Goal: Entertainment & Leisure: Consume media (video, audio)

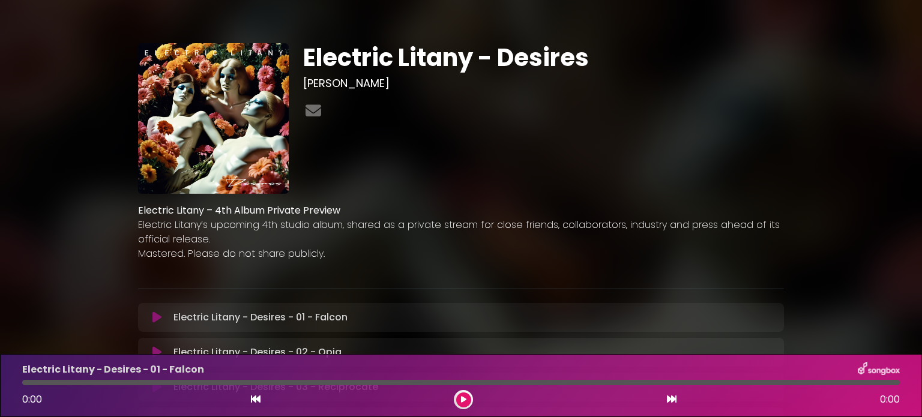
click at [463, 399] on icon at bounding box center [463, 399] width 5 height 7
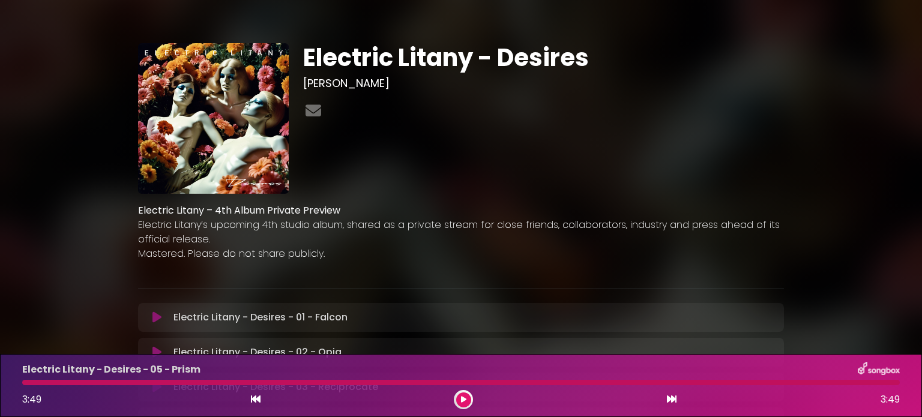
click at [464, 400] on icon at bounding box center [463, 399] width 5 height 7
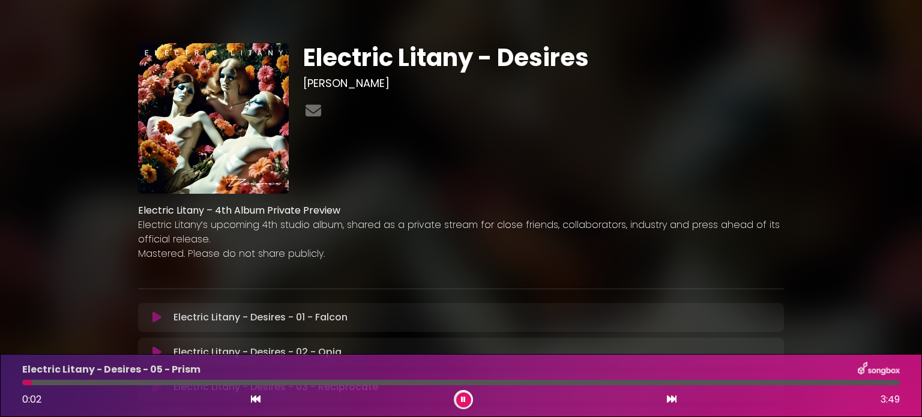
click at [469, 380] on div at bounding box center [461, 382] width 878 height 5
click at [675, 400] on icon at bounding box center [672, 399] width 10 height 10
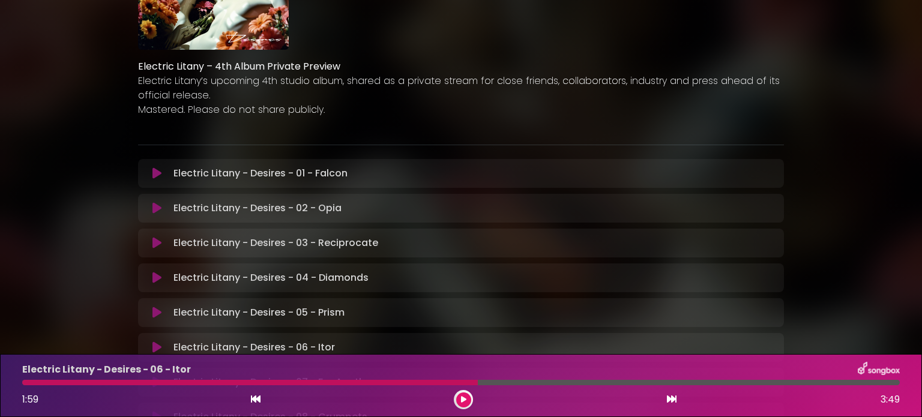
scroll to position [151, 0]
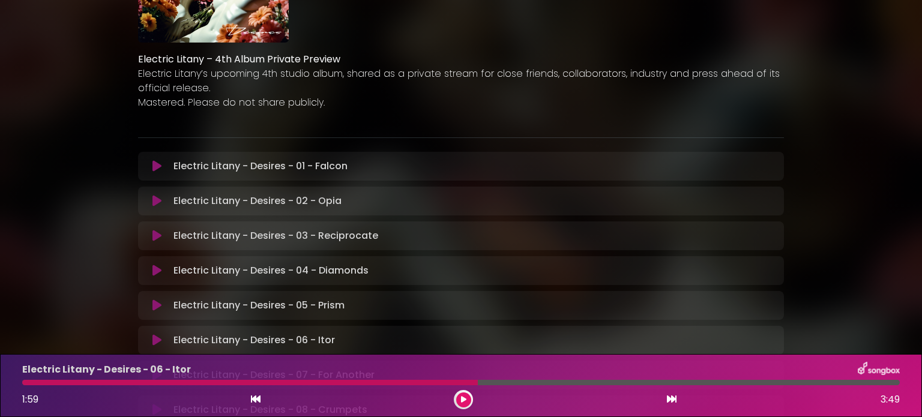
click at [464, 404] on button at bounding box center [463, 400] width 15 height 15
click at [462, 400] on icon at bounding box center [463, 399] width 5 height 7
click at [460, 397] on button at bounding box center [463, 400] width 15 height 15
click at [460, 400] on button at bounding box center [463, 400] width 15 height 15
